Goal: Information Seeking & Learning: Get advice/opinions

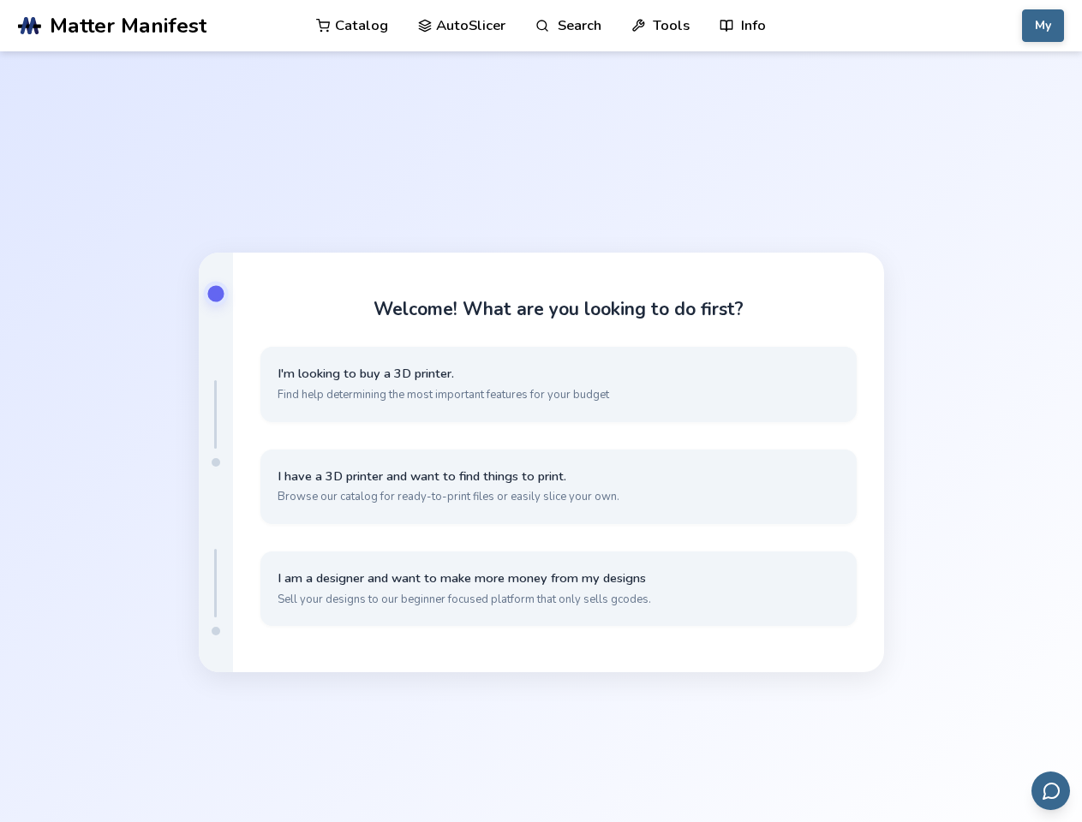
click at [568, 26] on link "Search" at bounding box center [567, 25] width 65 height 51
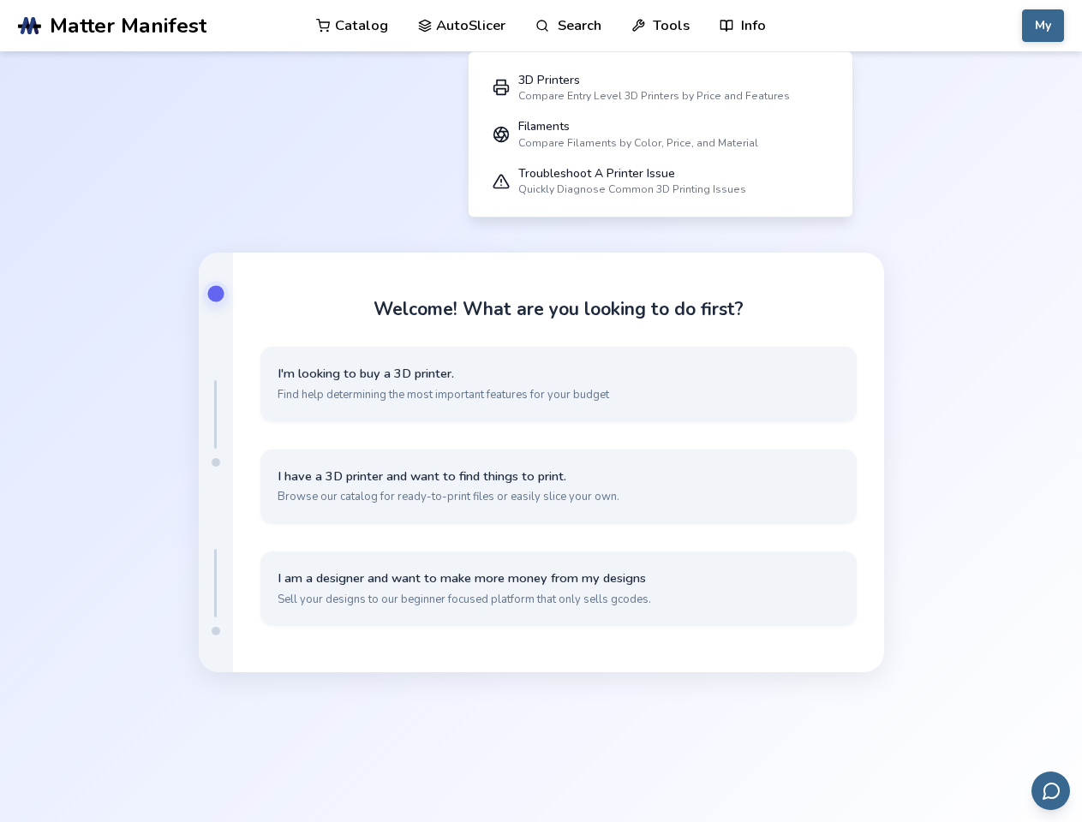
click at [660, 26] on link "Tools" at bounding box center [660, 25] width 58 height 51
click at [743, 26] on link "Info" at bounding box center [742, 25] width 46 height 51
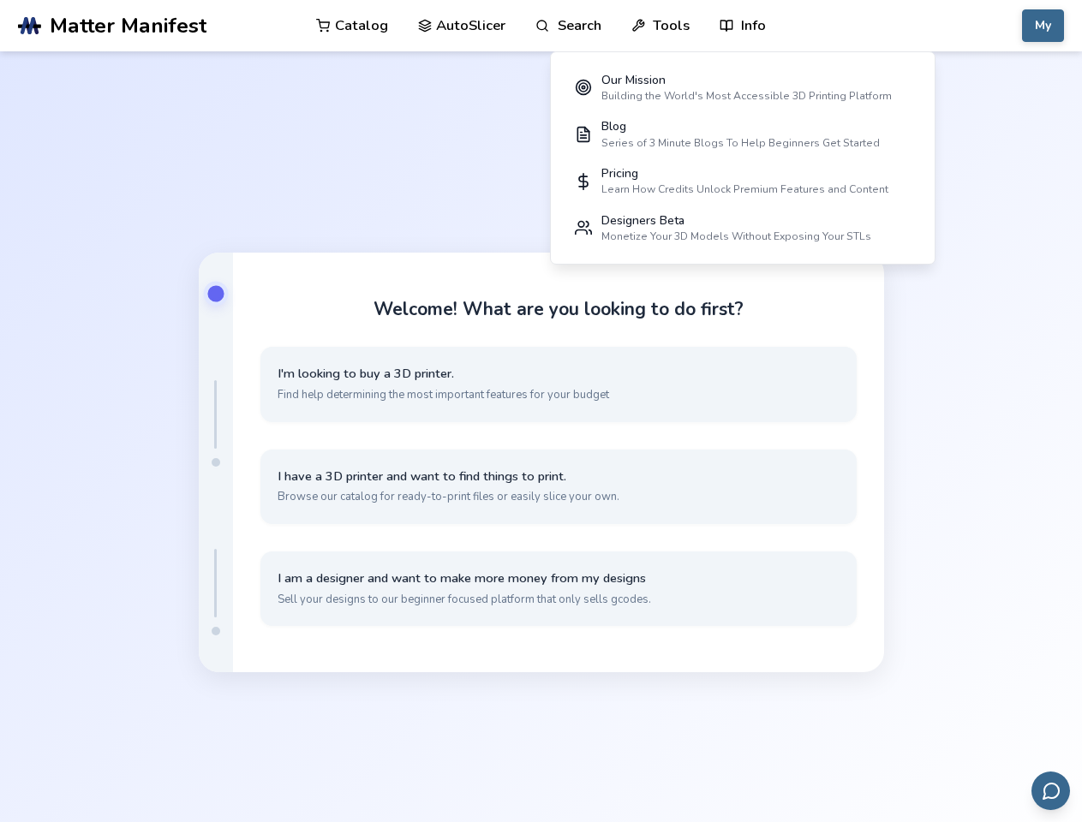
click at [1042, 26] on button "My" at bounding box center [1043, 25] width 42 height 33
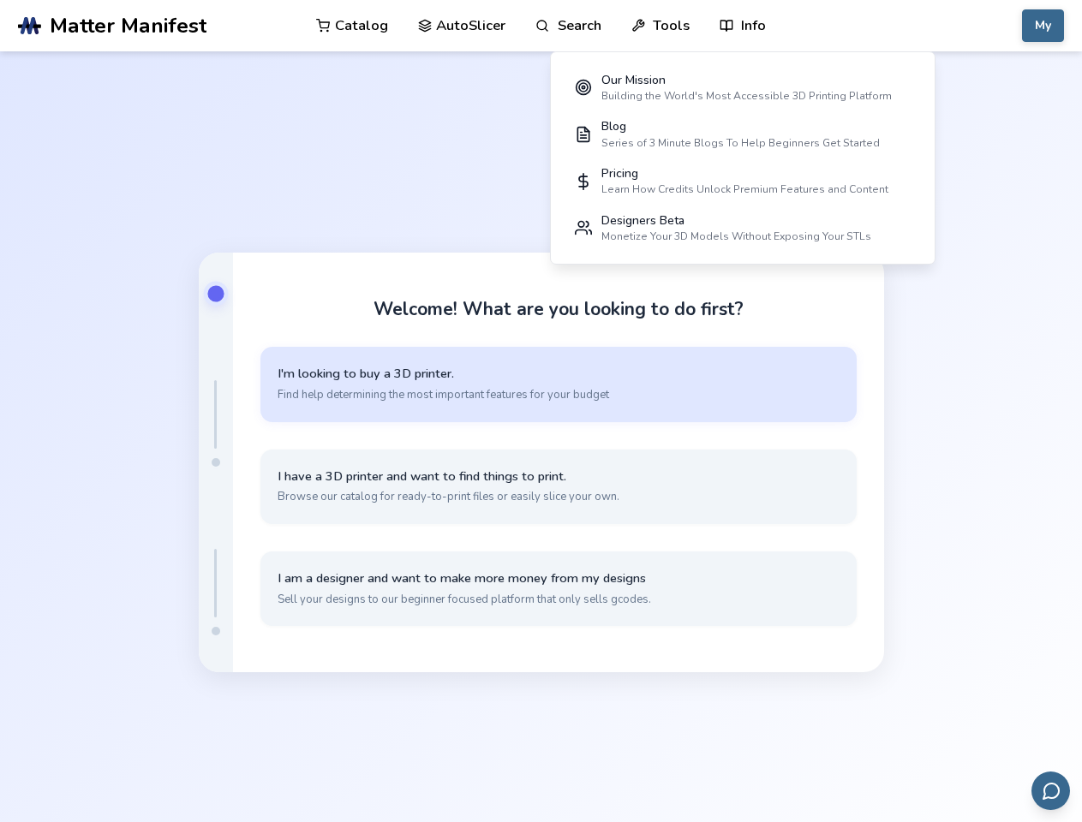
click at [558, 384] on button "I'm looking to buy a 3D printer. Find help determining the most important featu…" at bounding box center [558, 384] width 596 height 75
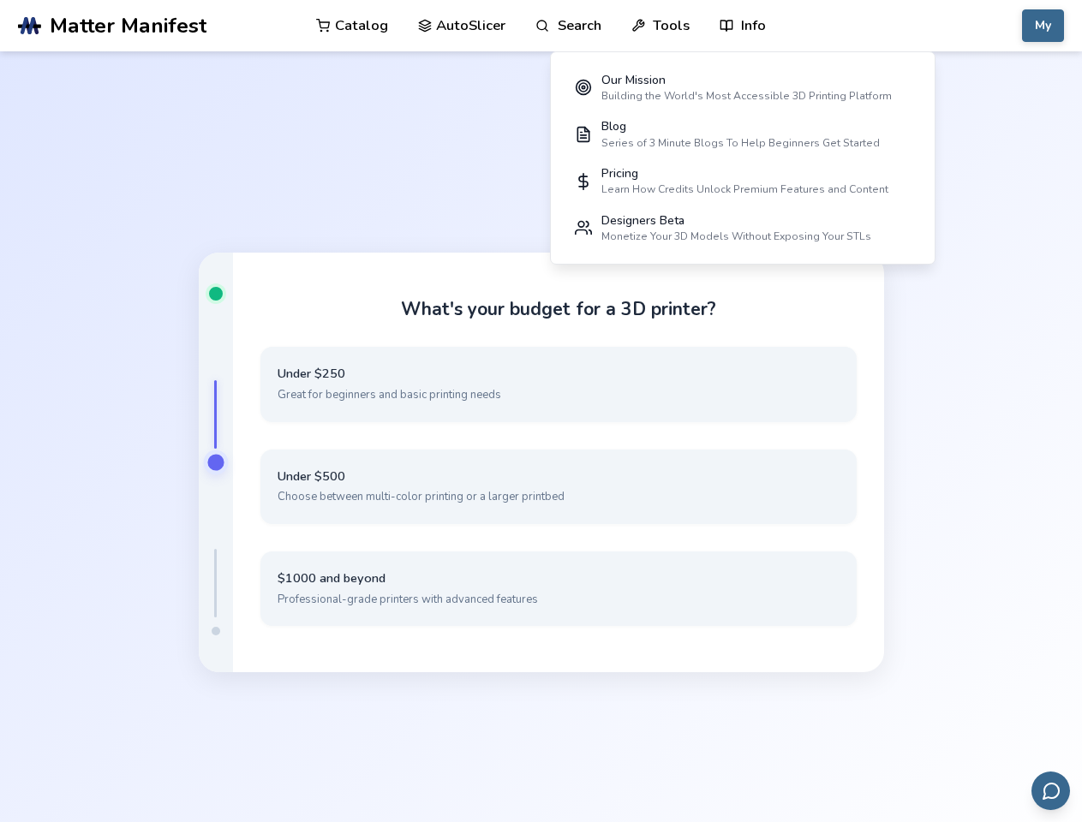
click at [558, 588] on div "What's your budget for a 3D printer? Under $250 Great for beginners and basic p…" at bounding box center [558, 463] width 651 height 420
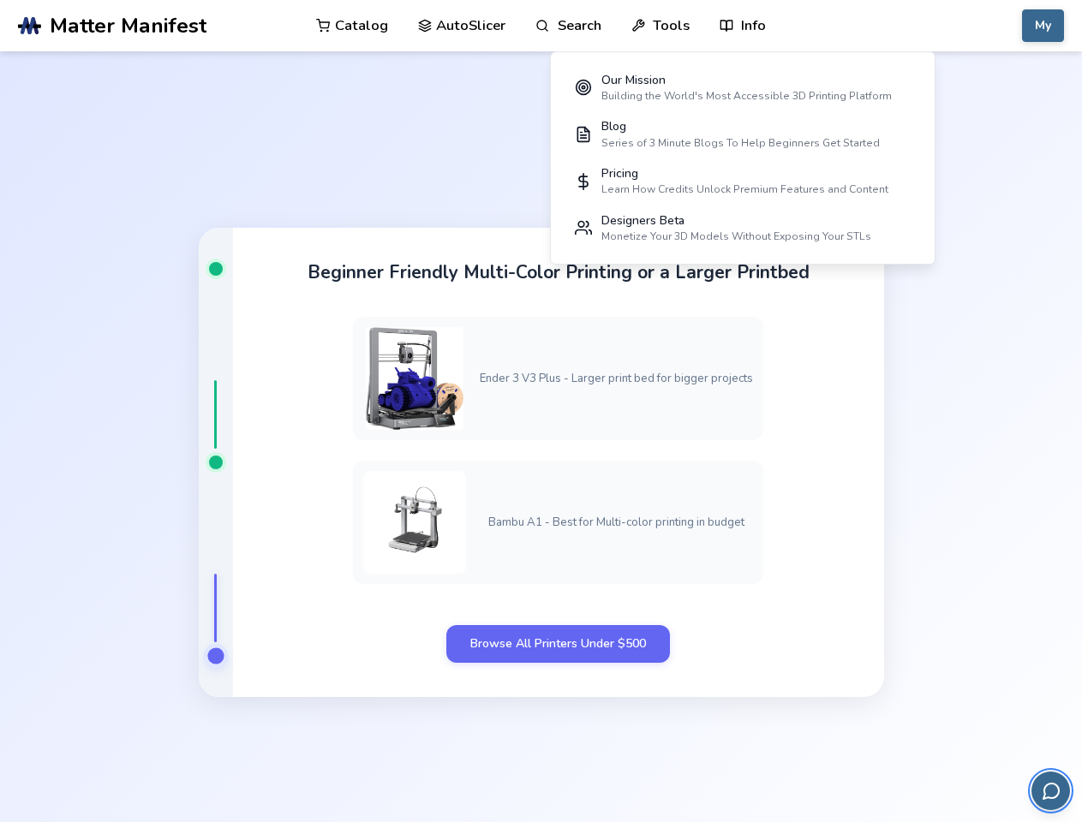
click at [1050, 790] on icon "Send feedback via email" at bounding box center [1051, 791] width 21 height 21
